Goal: Task Accomplishment & Management: Complete application form

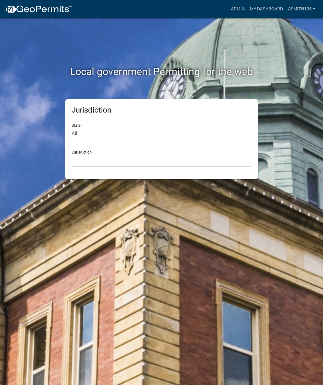
click at [95, 130] on select "All [US_STATE] [US_STATE] [US_STATE] [US_STATE] [US_STATE] [US_STATE] [US_STATE…" at bounding box center [162, 133] width 180 height 13
select select "[US_STATE]"
click at [147, 160] on select "[GEOGRAPHIC_DATA], [US_STATE][PERSON_NAME][GEOGRAPHIC_DATA], [US_STATE][PERSON_…" at bounding box center [162, 160] width 180 height 13
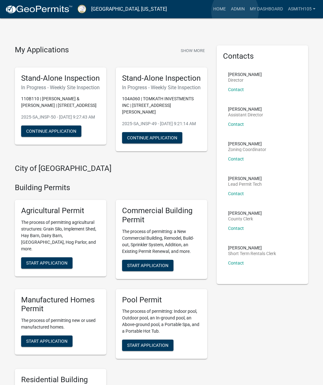
click at [235, 11] on link "Admin" at bounding box center [237, 9] width 19 height 12
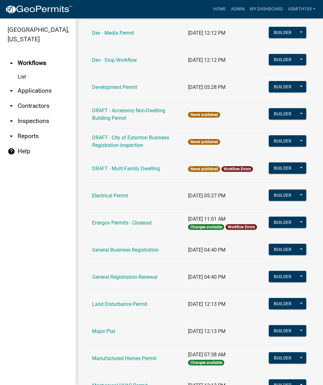
scroll to position [242, 0]
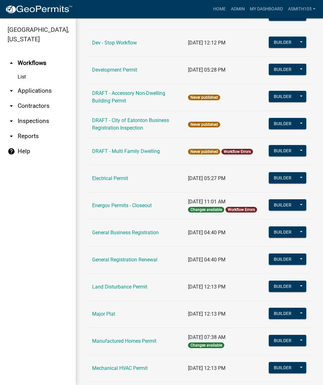
click at [117, 285] on link "Land Disturbance Permit" at bounding box center [119, 287] width 55 height 6
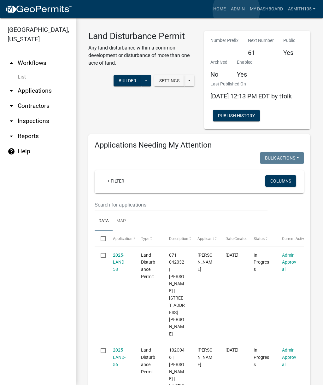
click at [236, 10] on link "Admin" at bounding box center [237, 9] width 19 height 12
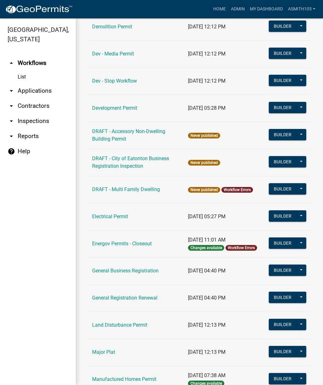
scroll to position [204, 0]
click at [117, 326] on link "Land Disturbance Permit" at bounding box center [119, 325] width 55 height 6
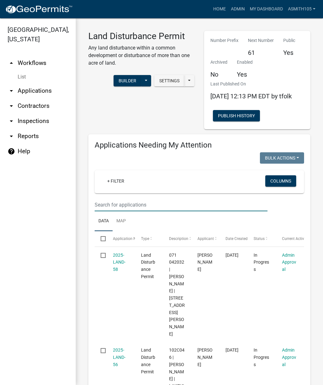
click at [152, 208] on input "text" at bounding box center [181, 204] width 173 height 13
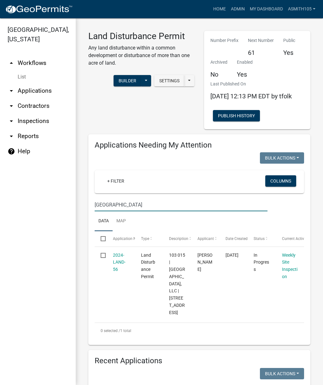
type input "[GEOGRAPHIC_DATA]"
click at [121, 267] on link "2024-LAND-56" at bounding box center [119, 262] width 13 height 20
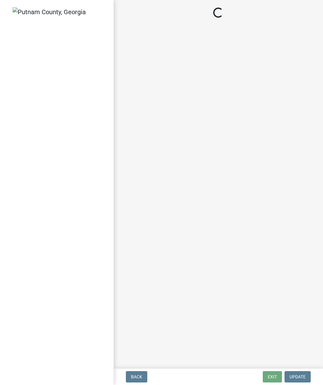
select select "af3c6edf-34d7-49be-824e-99d5d0a3954f"
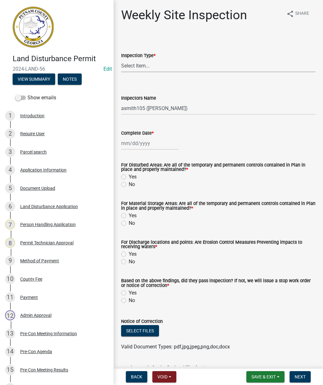
click at [171, 67] on select "Select Item... Site Inspection Initial Inspection Within 24 hours of a 0.5" sto…" at bounding box center [218, 65] width 194 height 13
select select "93c72d9c-4ccd-4a4f-9c87-9d2cfc81a2e2"
click at [165, 69] on select "Select Item... Site Inspection Initial Inspection Within 24 hours of a 0.5" sto…" at bounding box center [218, 65] width 194 height 13
click at [150, 142] on div at bounding box center [150, 143] width 58 height 13
select select "10"
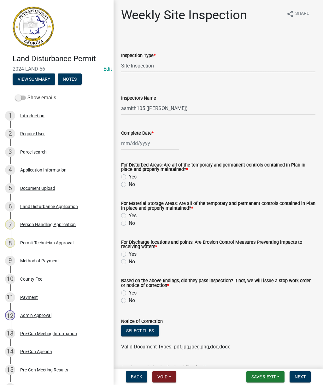
select select "2025"
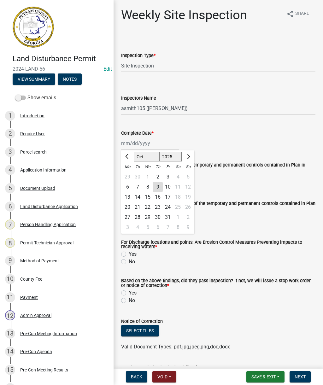
click at [158, 187] on div "9" at bounding box center [157, 187] width 10 height 10
type input "[DATE]"
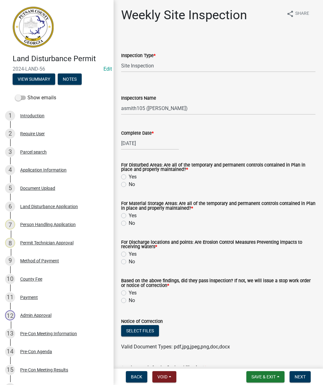
click at [129, 179] on label "Yes" at bounding box center [133, 177] width 8 height 8
click at [129, 177] on input "Yes" at bounding box center [131, 175] width 4 height 4
radio input "true"
click at [129, 216] on label "Yes" at bounding box center [133, 216] width 8 height 8
click at [129, 216] on input "Yes" at bounding box center [131, 214] width 4 height 4
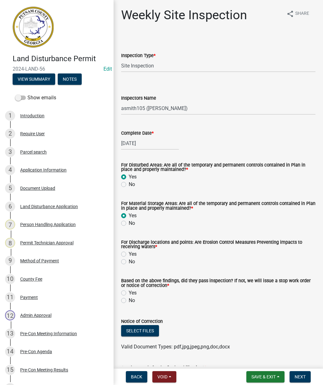
radio input "true"
click at [129, 253] on label "Yes" at bounding box center [133, 254] width 8 height 8
click at [129, 253] on input "Yes" at bounding box center [131, 252] width 4 height 4
radio input "true"
click at [129, 295] on label "Yes" at bounding box center [133, 293] width 8 height 8
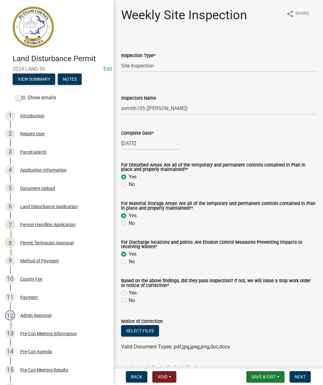
click at [129, 293] on input "Yes" at bounding box center [131, 291] width 4 height 4
radio input "true"
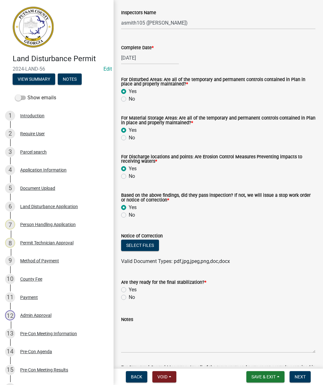
scroll to position [91, 0]
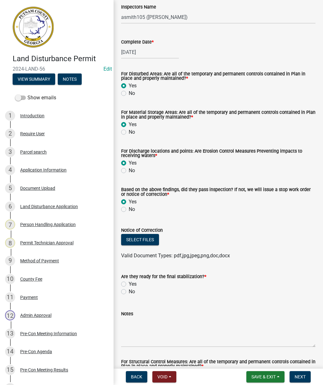
click at [129, 286] on label "Yes" at bounding box center [133, 284] width 8 height 8
click at [129, 284] on input "Yes" at bounding box center [131, 282] width 4 height 4
radio input "true"
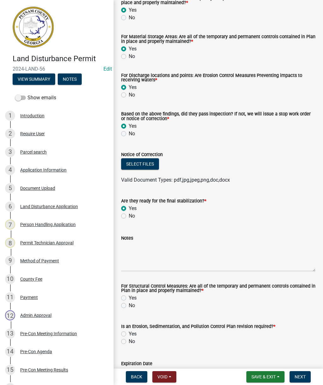
scroll to position [167, 0]
click at [129, 218] on label "No" at bounding box center [132, 216] width 6 height 8
click at [129, 216] on input "No" at bounding box center [131, 214] width 4 height 4
radio input "true"
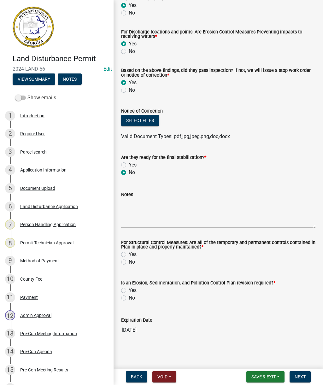
scroll to position [211, 0]
click at [129, 255] on label "Yes" at bounding box center [133, 254] width 8 height 8
click at [129, 255] on input "Yes" at bounding box center [131, 252] width 4 height 4
radio input "true"
click at [129, 298] on label "No" at bounding box center [132, 298] width 6 height 8
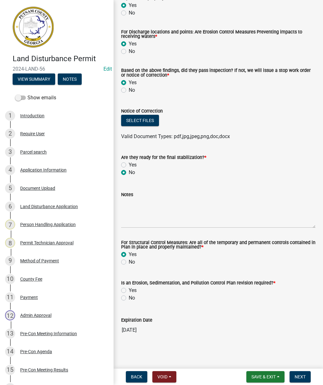
click at [129, 298] on input "No" at bounding box center [131, 296] width 4 height 4
radio input "true"
click at [142, 209] on textarea "Notes" at bounding box center [218, 213] width 194 height 30
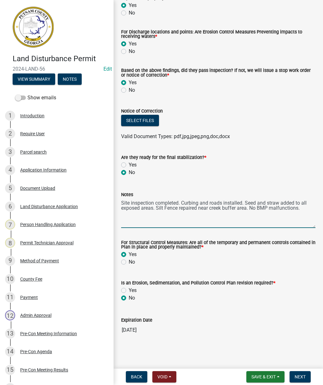
type textarea "Site inspection completed. Curbing and roads installed. Seed and straw added to…"
click at [137, 120] on button "Select files" at bounding box center [140, 120] width 38 height 11
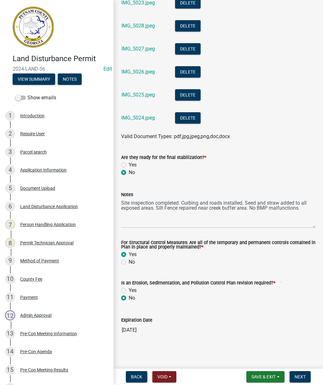
scroll to position [1292, 0]
click at [302, 374] on span "Next" at bounding box center [299, 376] width 11 height 5
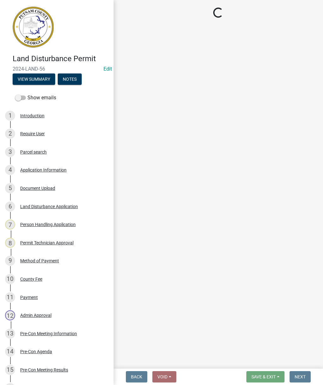
select select "af3c6edf-34d7-49be-824e-99d5d0a3954f"
